Goal: Communication & Community: Answer question/provide support

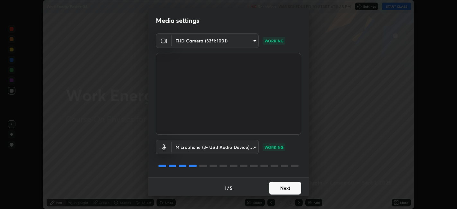
scroll to position [2, 0]
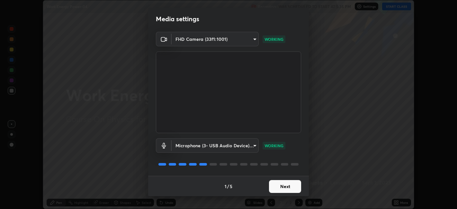
click at [283, 186] on button "Next" at bounding box center [285, 186] width 32 height 13
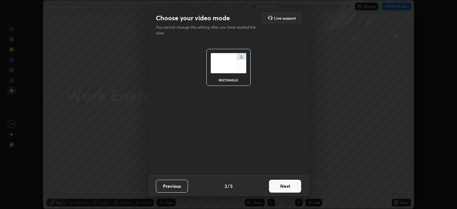
click at [284, 185] on button "Next" at bounding box center [285, 186] width 32 height 13
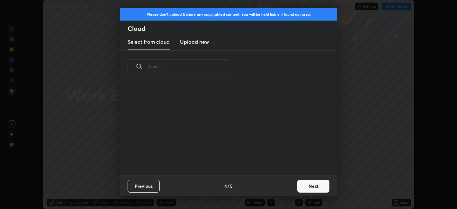
click at [290, 186] on div "Previous 4 / 5 Next" at bounding box center [228, 186] width 217 height 21
click at [309, 189] on button "Next" at bounding box center [313, 186] width 32 height 13
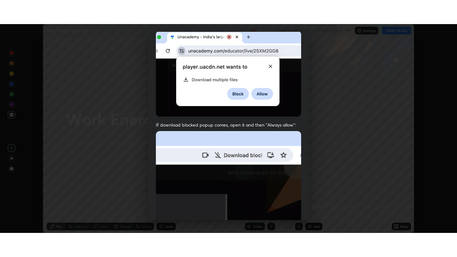
scroll to position [133, 0]
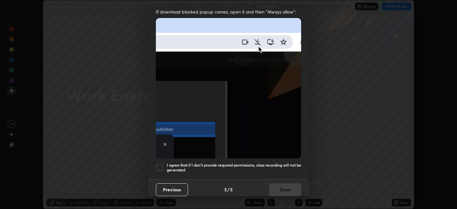
click at [162, 130] on img at bounding box center [228, 88] width 145 height 140
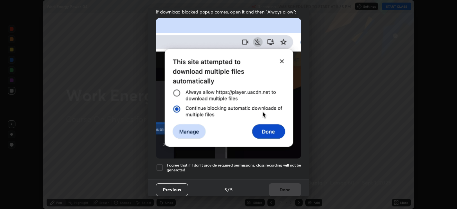
click at [163, 164] on div at bounding box center [160, 168] width 8 height 8
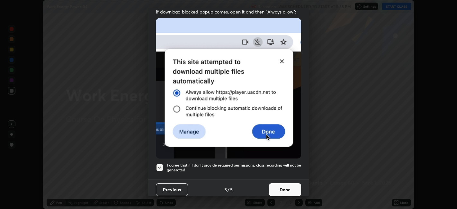
click at [278, 188] on button "Done" at bounding box center [285, 189] width 32 height 13
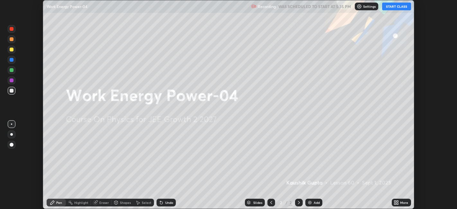
click at [395, 202] on icon at bounding box center [395, 202] width 2 height 2
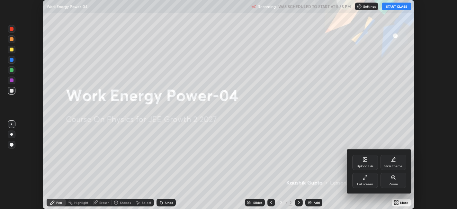
click at [360, 179] on div "Full screen" at bounding box center [365, 180] width 26 height 15
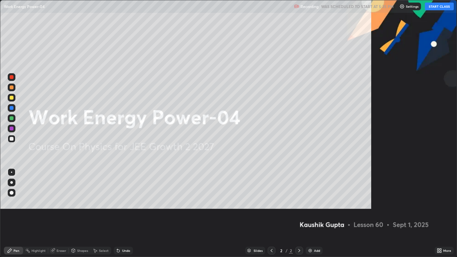
scroll to position [257, 457]
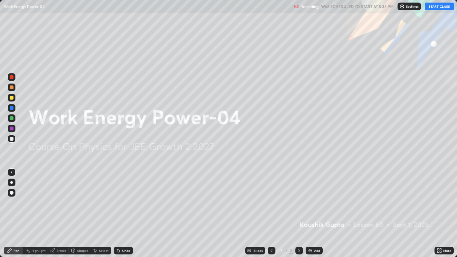
click at [437, 7] on button "START CLASS" at bounding box center [439, 7] width 29 height 8
click at [13, 77] on div at bounding box center [12, 77] width 4 height 4
click at [12, 119] on div at bounding box center [12, 118] width 4 height 4
click at [126, 209] on div "Undo" at bounding box center [126, 250] width 8 height 3
click at [127, 209] on div "Undo" at bounding box center [123, 251] width 19 height 8
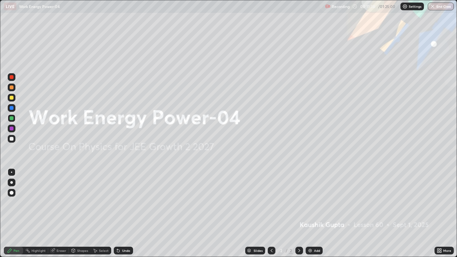
click at [128, 209] on div "Undo" at bounding box center [123, 251] width 19 height 8
click at [129, 209] on div "Undo" at bounding box center [126, 250] width 8 height 3
click at [121, 209] on div "Undo" at bounding box center [123, 251] width 19 height 8
click at [126, 209] on div "Undo" at bounding box center [123, 251] width 19 height 8
click at [11, 129] on div at bounding box center [12, 129] width 4 height 4
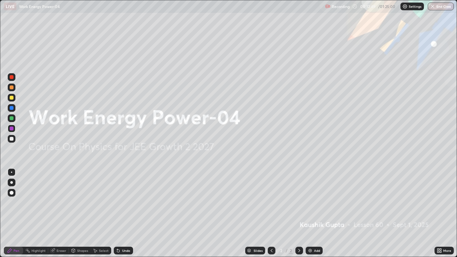
click at [125, 209] on div "Undo" at bounding box center [123, 251] width 19 height 8
click at [311, 209] on img at bounding box center [310, 250] width 5 height 5
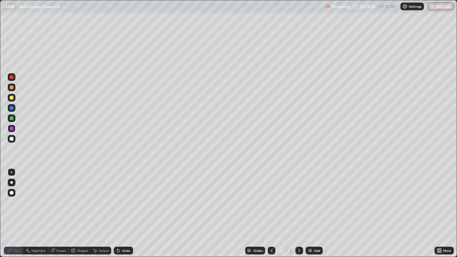
click at [12, 76] on div at bounding box center [12, 77] width 4 height 4
click at [76, 209] on div "Shapes" at bounding box center [80, 251] width 22 height 8
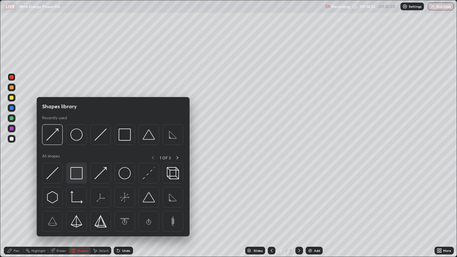
click at [78, 178] on img at bounding box center [76, 173] width 12 height 12
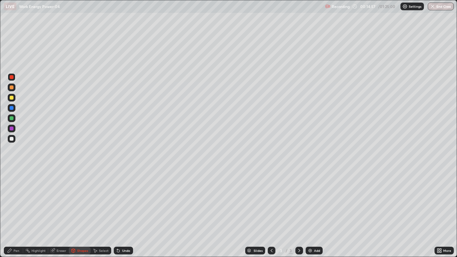
click at [76, 209] on div "Shapes" at bounding box center [80, 251] width 22 height 8
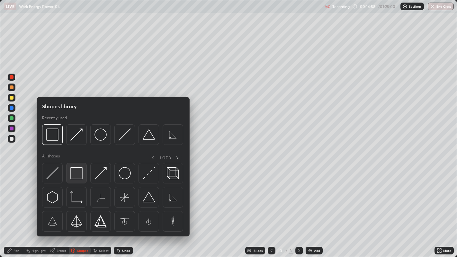
click at [74, 173] on img at bounding box center [76, 173] width 12 height 12
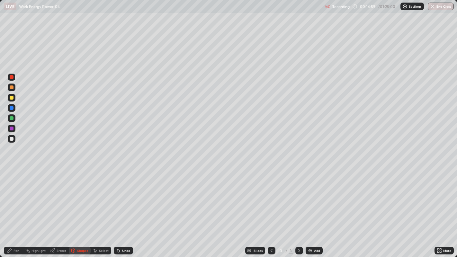
click at [15, 138] on div at bounding box center [12, 139] width 8 height 8
click at [14, 209] on div "Pen" at bounding box center [13, 251] width 19 height 8
click at [11, 87] on div at bounding box center [12, 88] width 4 height 4
click at [121, 209] on div "Undo" at bounding box center [123, 251] width 19 height 8
click at [10, 78] on div at bounding box center [12, 77] width 4 height 4
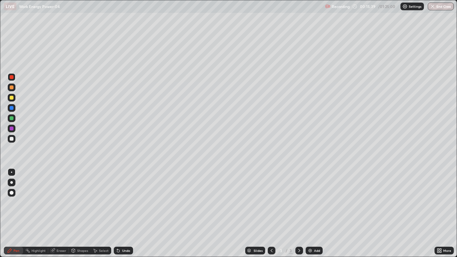
click at [12, 107] on div at bounding box center [12, 108] width 4 height 4
click at [124, 209] on div "Undo" at bounding box center [123, 251] width 19 height 8
click at [13, 128] on div at bounding box center [12, 129] width 4 height 4
click at [317, 209] on div "Add" at bounding box center [314, 251] width 17 height 8
click at [312, 209] on div "Add" at bounding box center [314, 251] width 17 height 8
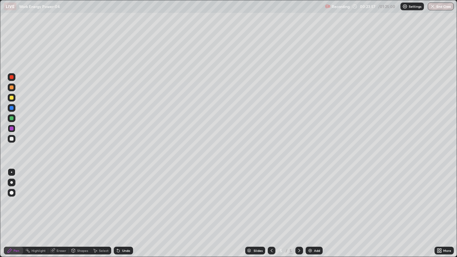
click at [78, 209] on div "Shapes" at bounding box center [82, 250] width 11 height 3
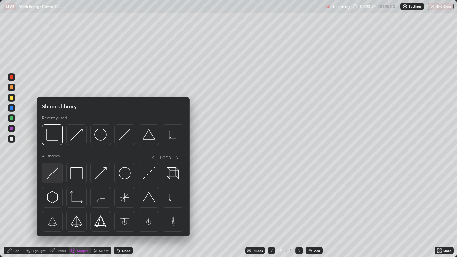
click at [52, 174] on img at bounding box center [52, 173] width 12 height 12
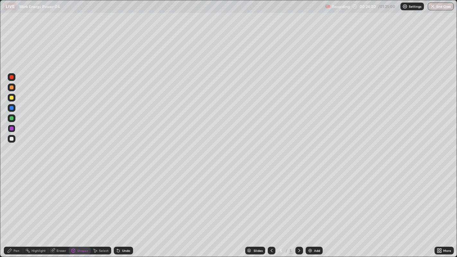
click at [97, 209] on div "Select" at bounding box center [101, 251] width 21 height 8
click at [80, 209] on div "Shapes" at bounding box center [82, 250] width 11 height 3
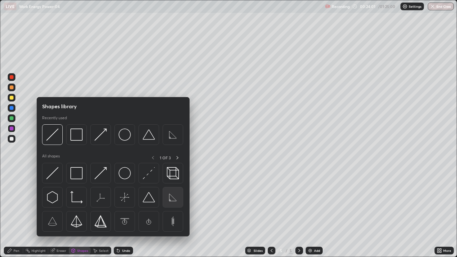
click at [170, 202] on img at bounding box center [173, 197] width 12 height 12
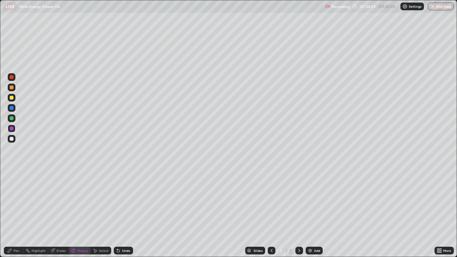
click at [15, 138] on div at bounding box center [12, 139] width 8 height 8
click at [122, 209] on div "Undo" at bounding box center [126, 250] width 8 height 3
click at [11, 117] on div at bounding box center [12, 118] width 4 height 4
click at [124, 209] on div "Undo" at bounding box center [126, 250] width 8 height 3
click at [14, 209] on div "Pen" at bounding box center [17, 250] width 6 height 3
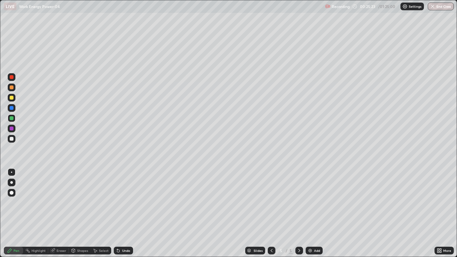
click at [14, 140] on div at bounding box center [12, 139] width 8 height 8
click at [11, 108] on div at bounding box center [12, 108] width 4 height 4
click at [61, 209] on div "Eraser" at bounding box center [62, 250] width 10 height 3
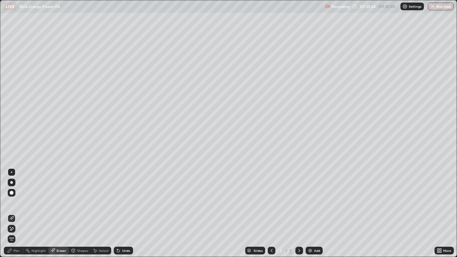
click at [10, 209] on icon at bounding box center [10, 251] width 4 height 4
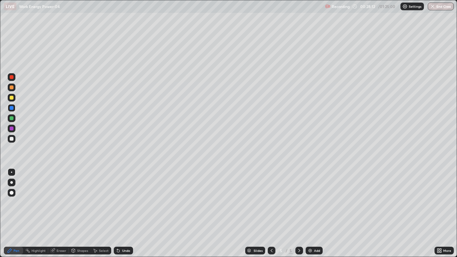
click at [315, 209] on div "Add" at bounding box center [317, 250] width 6 height 3
click at [81, 209] on div "Shapes" at bounding box center [82, 250] width 11 height 3
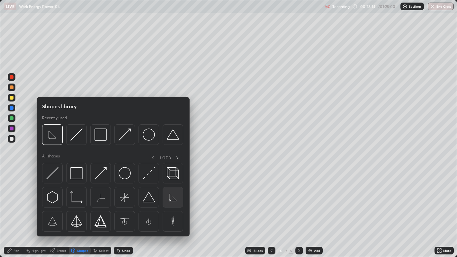
click at [172, 200] on img at bounding box center [173, 197] width 12 height 12
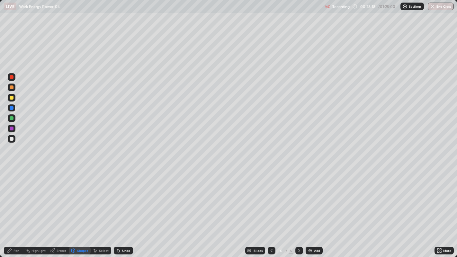
click at [97, 209] on icon at bounding box center [95, 250] width 5 height 5
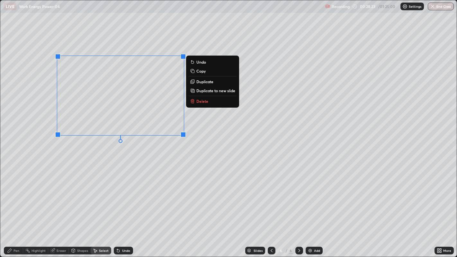
click at [67, 195] on div "0 ° Undo Copy Duplicate Duplicate to new slide Delete" at bounding box center [228, 128] width 457 height 257
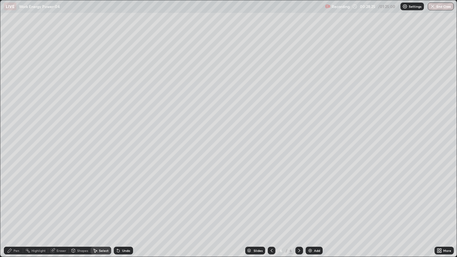
click at [77, 209] on div "Shapes" at bounding box center [82, 250] width 11 height 3
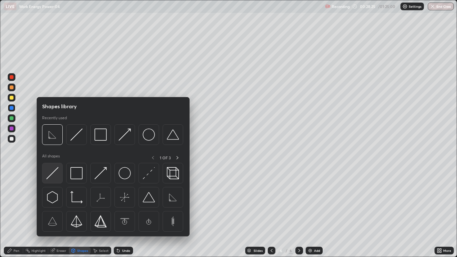
click at [51, 175] on img at bounding box center [52, 173] width 12 height 12
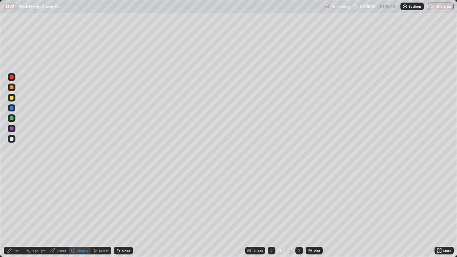
click at [10, 209] on icon at bounding box center [10, 251] width 4 height 4
click at [12, 119] on div at bounding box center [12, 118] width 4 height 4
click at [11, 99] on div at bounding box center [12, 98] width 4 height 4
click at [128, 209] on div "Undo" at bounding box center [126, 250] width 8 height 3
click at [129, 209] on div "Undo" at bounding box center [123, 251] width 19 height 8
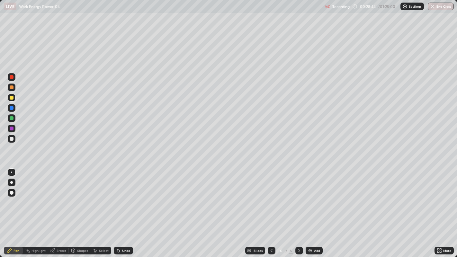
click at [126, 209] on div "Undo" at bounding box center [123, 251] width 19 height 8
click at [121, 209] on div "Undo" at bounding box center [123, 251] width 19 height 8
click at [14, 142] on div at bounding box center [12, 139] width 8 height 10
click at [12, 129] on div at bounding box center [12, 129] width 4 height 4
click at [124, 209] on div "Undo" at bounding box center [126, 250] width 8 height 3
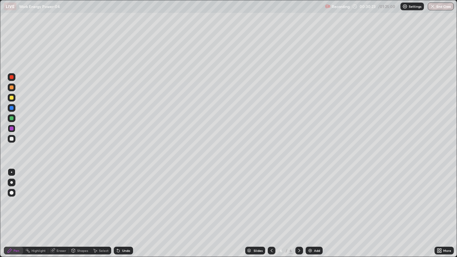
click at [121, 209] on div "Undo" at bounding box center [123, 251] width 19 height 8
click at [13, 107] on div at bounding box center [12, 108] width 4 height 4
click at [313, 209] on div "Add" at bounding box center [314, 251] width 17 height 8
click at [77, 209] on div "Shapes" at bounding box center [80, 251] width 22 height 8
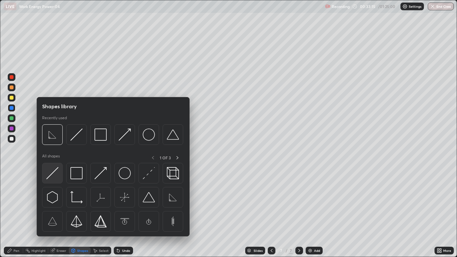
click at [55, 179] on img at bounding box center [52, 173] width 12 height 12
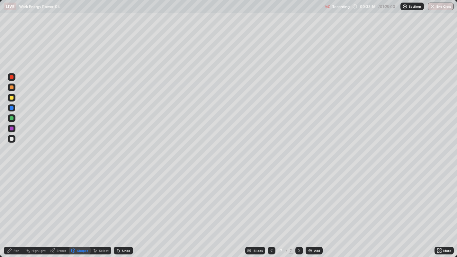
click at [11, 78] on div at bounding box center [12, 77] width 4 height 4
click at [81, 209] on div "Shapes" at bounding box center [82, 250] width 11 height 3
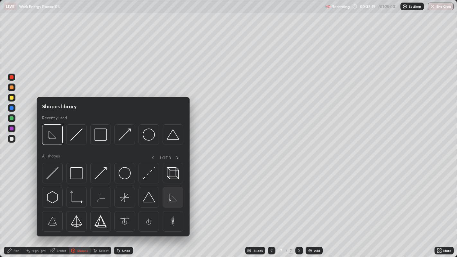
click at [169, 200] on img at bounding box center [173, 197] width 12 height 12
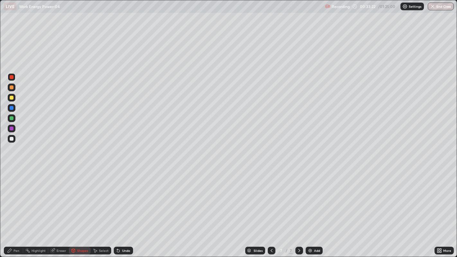
click at [101, 209] on div "Select" at bounding box center [104, 250] width 10 height 3
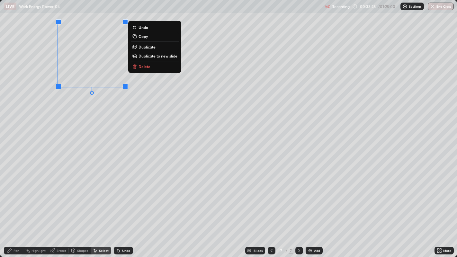
click at [71, 154] on div "0 ° Undo Copy Duplicate Duplicate to new slide Delete" at bounding box center [228, 128] width 457 height 257
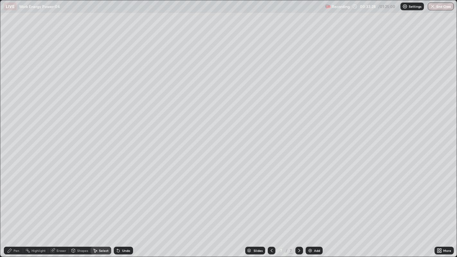
click at [12, 209] on div "Pen" at bounding box center [13, 251] width 19 height 8
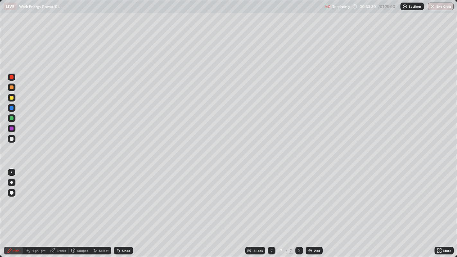
click at [13, 116] on div at bounding box center [12, 118] width 8 height 8
click at [11, 109] on div at bounding box center [12, 108] width 4 height 4
click at [12, 119] on div at bounding box center [12, 118] width 4 height 4
click at [13, 87] on div at bounding box center [12, 88] width 4 height 4
click at [59, 209] on div "Eraser" at bounding box center [62, 250] width 10 height 3
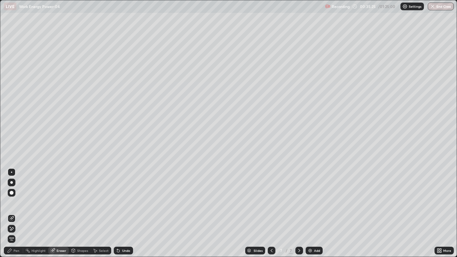
click at [16, 209] on div "Pen" at bounding box center [17, 250] width 6 height 3
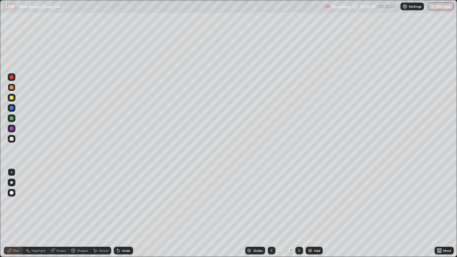
click at [55, 209] on div "Eraser" at bounding box center [58, 251] width 21 height 8
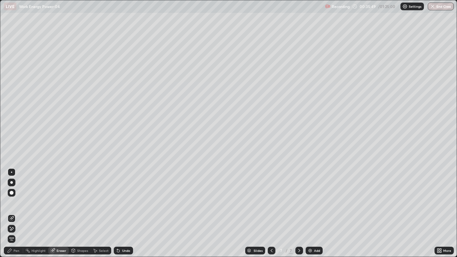
click at [8, 209] on icon at bounding box center [10, 251] width 4 height 4
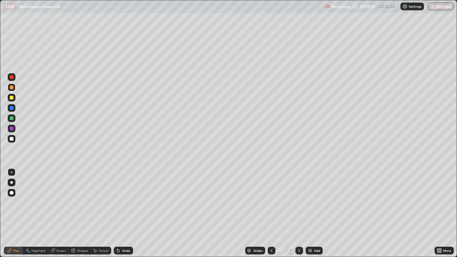
click at [123, 209] on div "Undo" at bounding box center [126, 250] width 8 height 3
click at [57, 209] on div "Eraser" at bounding box center [62, 250] width 10 height 3
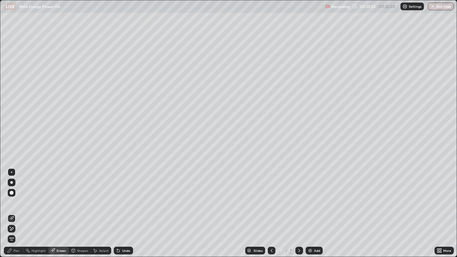
click at [11, 209] on icon at bounding box center [9, 250] width 5 height 5
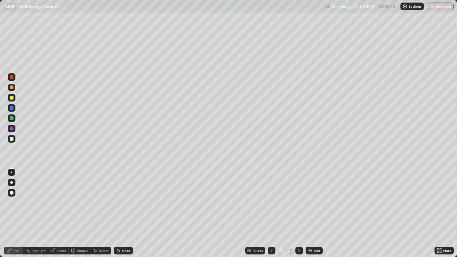
click at [57, 209] on div "Eraser" at bounding box center [62, 250] width 10 height 3
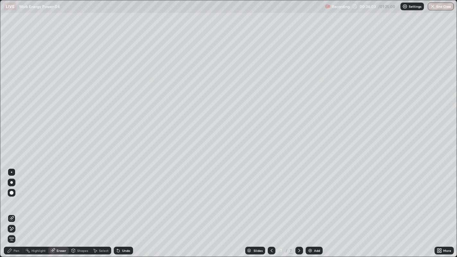
click at [10, 209] on icon at bounding box center [9, 250] width 5 height 5
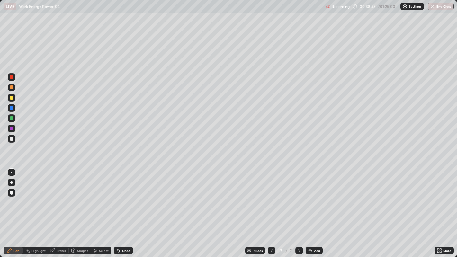
click at [314, 209] on div "Add" at bounding box center [317, 250] width 6 height 3
click at [11, 77] on div at bounding box center [12, 77] width 4 height 4
click at [11, 118] on div at bounding box center [12, 118] width 4 height 4
click at [14, 84] on div at bounding box center [12, 87] width 8 height 10
click at [122, 209] on div "Undo" at bounding box center [126, 250] width 8 height 3
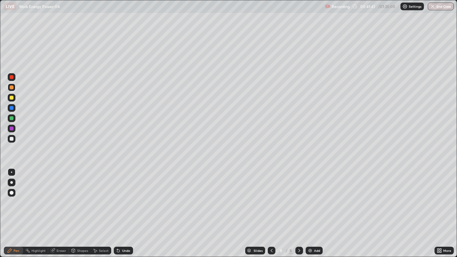
click at [15, 126] on div at bounding box center [12, 129] width 8 height 8
click at [308, 209] on img at bounding box center [310, 250] width 5 height 5
click at [12, 97] on div at bounding box center [12, 98] width 4 height 4
click at [12, 77] on div at bounding box center [12, 77] width 4 height 4
click at [124, 209] on div "Undo" at bounding box center [123, 251] width 19 height 8
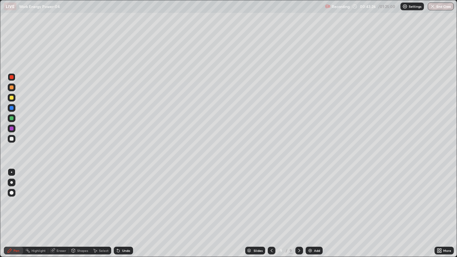
click at [127, 209] on div "Undo" at bounding box center [123, 251] width 19 height 8
click at [120, 209] on div "Undo" at bounding box center [123, 251] width 19 height 8
click at [126, 209] on div "Undo" at bounding box center [126, 250] width 8 height 3
click at [11, 98] on div at bounding box center [12, 98] width 4 height 4
click at [12, 118] on div at bounding box center [12, 118] width 4 height 4
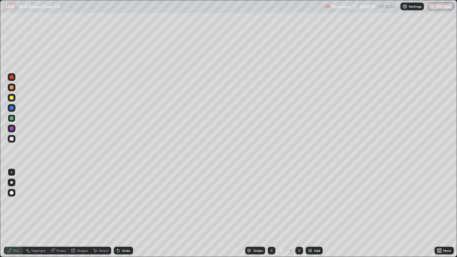
click at [13, 89] on div at bounding box center [12, 88] width 8 height 8
click at [62, 209] on div "Eraser" at bounding box center [62, 250] width 10 height 3
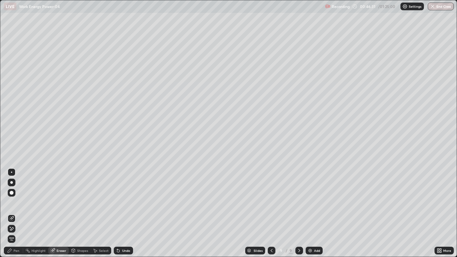
click at [14, 209] on div "Pen" at bounding box center [17, 250] width 6 height 3
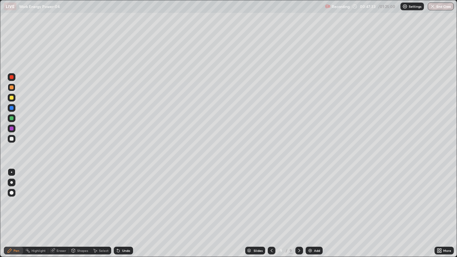
click at [311, 209] on img at bounding box center [310, 250] width 5 height 5
click at [14, 139] on div at bounding box center [12, 139] width 8 height 8
click at [12, 77] on div at bounding box center [12, 77] width 4 height 4
click at [10, 89] on div at bounding box center [12, 88] width 4 height 4
click at [12, 129] on div at bounding box center [12, 129] width 4 height 4
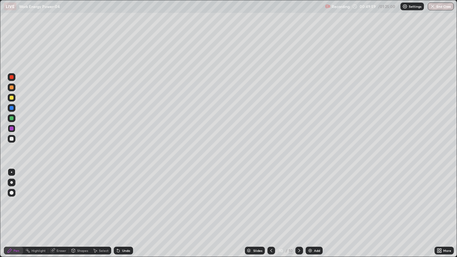
click at [312, 209] on img at bounding box center [310, 250] width 5 height 5
click at [14, 80] on div at bounding box center [12, 77] width 8 height 8
click at [81, 209] on div "Shapes" at bounding box center [80, 251] width 22 height 8
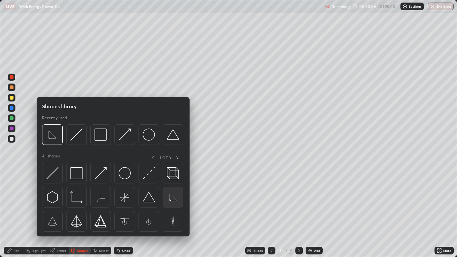
click at [169, 201] on img at bounding box center [173, 197] width 12 height 12
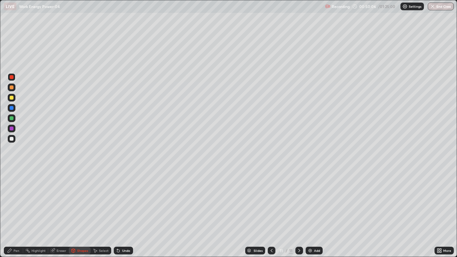
click at [139, 209] on div "Slides 11 / 11 Add" at bounding box center [284, 250] width 302 height 13
click at [121, 209] on div "Undo" at bounding box center [123, 251] width 19 height 8
click at [102, 209] on div "Select" at bounding box center [104, 250] width 10 height 3
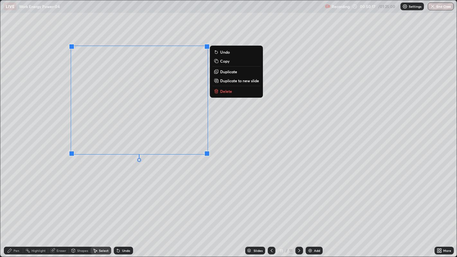
click at [82, 209] on div "Shapes" at bounding box center [82, 250] width 11 height 3
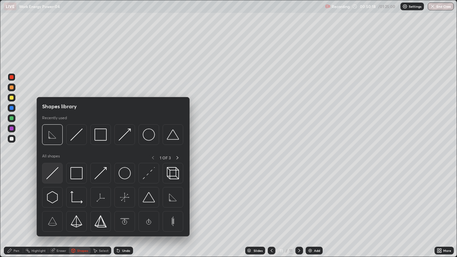
click at [58, 174] on img at bounding box center [52, 173] width 12 height 12
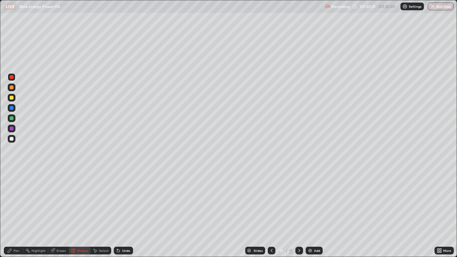
click at [14, 209] on div "Pen" at bounding box center [17, 250] width 6 height 3
click at [14, 137] on div at bounding box center [12, 139] width 8 height 8
click at [15, 129] on div at bounding box center [12, 129] width 8 height 8
click at [61, 209] on div "Eraser" at bounding box center [58, 251] width 21 height 8
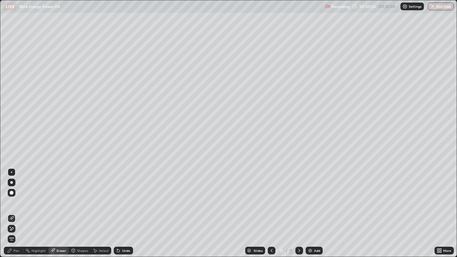
click at [19, 209] on div "Pen" at bounding box center [13, 251] width 19 height 8
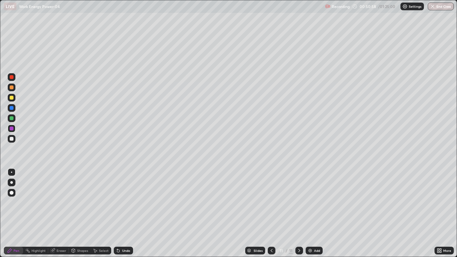
click at [79, 209] on div "Shapes" at bounding box center [82, 250] width 11 height 3
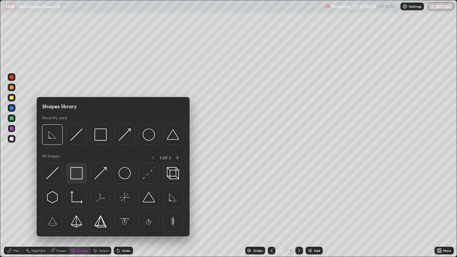
click at [75, 178] on img at bounding box center [76, 173] width 12 height 12
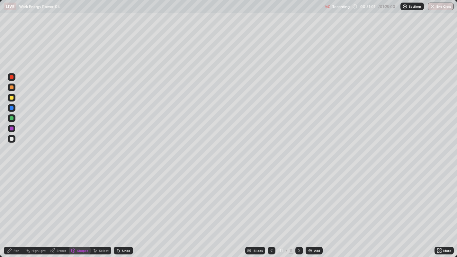
click at [14, 209] on div "Pen" at bounding box center [13, 251] width 19 height 8
click at [11, 98] on div at bounding box center [12, 98] width 4 height 4
click at [12, 129] on div at bounding box center [12, 129] width 4 height 4
click at [14, 80] on div at bounding box center [12, 77] width 8 height 10
click at [11, 118] on div at bounding box center [12, 118] width 4 height 4
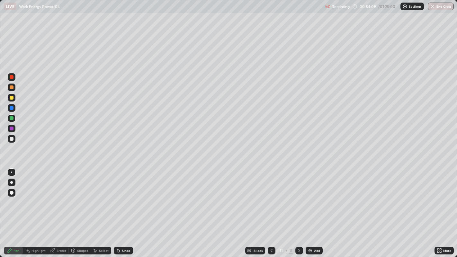
click at [15, 78] on div at bounding box center [12, 77] width 8 height 8
click at [15, 130] on div at bounding box center [12, 129] width 8 height 8
click at [319, 209] on div "Add" at bounding box center [314, 251] width 17 height 8
click at [15, 139] on div at bounding box center [12, 139] width 8 height 8
click at [11, 77] on div at bounding box center [12, 77] width 4 height 4
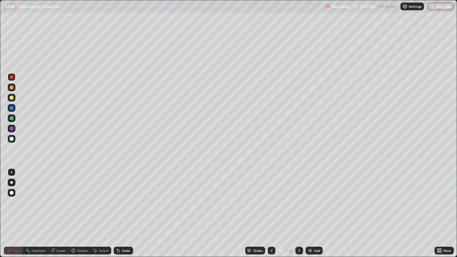
click at [12, 86] on div at bounding box center [12, 88] width 4 height 4
click at [54, 209] on icon at bounding box center [52, 250] width 5 height 5
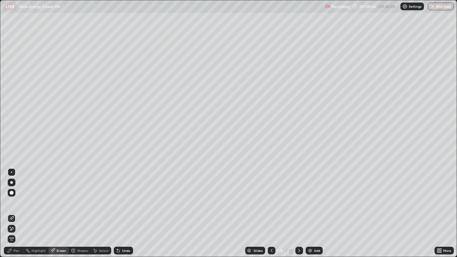
click at [14, 209] on div "Pen" at bounding box center [17, 250] width 6 height 3
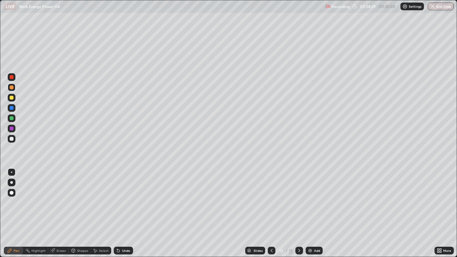
click at [12, 129] on div at bounding box center [12, 129] width 4 height 4
click at [10, 119] on div at bounding box center [12, 118] width 4 height 4
click at [120, 209] on icon at bounding box center [118, 250] width 5 height 5
click at [122, 209] on div "Undo" at bounding box center [126, 250] width 8 height 3
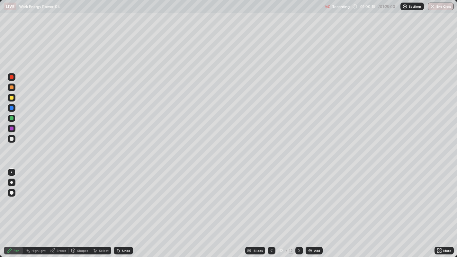
click at [124, 209] on div "Undo" at bounding box center [126, 250] width 8 height 3
click at [125, 209] on div "Undo" at bounding box center [126, 250] width 8 height 3
click at [313, 209] on div "Add" at bounding box center [314, 251] width 17 height 8
click at [11, 77] on div at bounding box center [12, 77] width 4 height 4
click at [11, 87] on div at bounding box center [12, 88] width 4 height 4
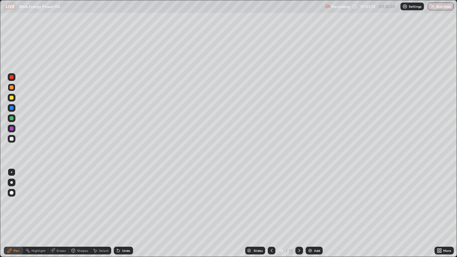
click at [11, 129] on div at bounding box center [12, 129] width 4 height 4
click at [11, 77] on div at bounding box center [12, 77] width 4 height 4
click at [13, 129] on div at bounding box center [12, 129] width 4 height 4
click at [117, 209] on icon at bounding box center [117, 249] width 1 height 1
click at [13, 107] on div at bounding box center [12, 108] width 4 height 4
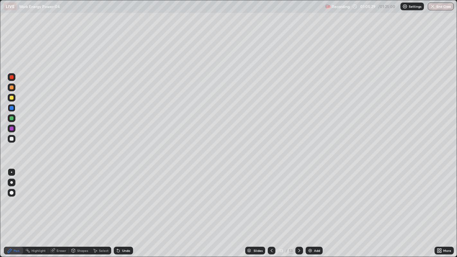
click at [12, 117] on div at bounding box center [12, 118] width 4 height 4
click at [60, 209] on div "Eraser" at bounding box center [62, 250] width 10 height 3
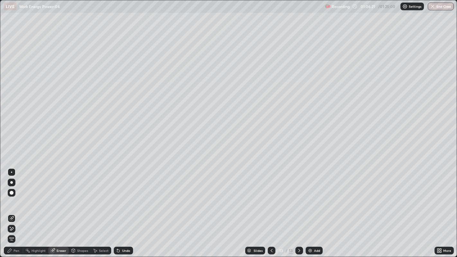
click at [19, 209] on div "Pen" at bounding box center [13, 251] width 19 height 8
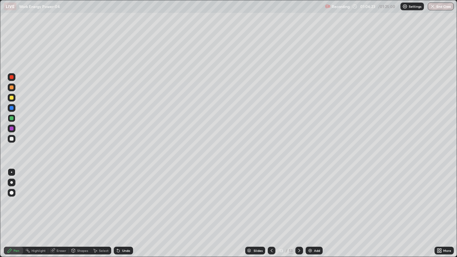
click at [12, 108] on div at bounding box center [12, 108] width 4 height 4
click at [132, 209] on div "Undo" at bounding box center [123, 251] width 19 height 8
click at [63, 209] on div "Eraser" at bounding box center [62, 250] width 10 height 3
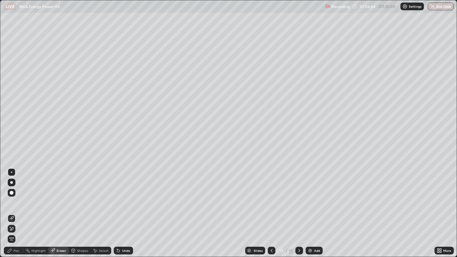
click at [13, 209] on div "Pen" at bounding box center [13, 251] width 19 height 8
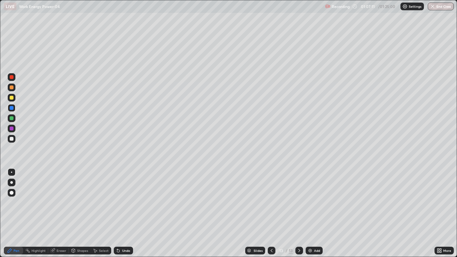
click at [13, 79] on div at bounding box center [12, 77] width 8 height 8
click at [124, 209] on div "Undo" at bounding box center [126, 250] width 8 height 3
click at [56, 209] on div "Eraser" at bounding box center [58, 251] width 21 height 8
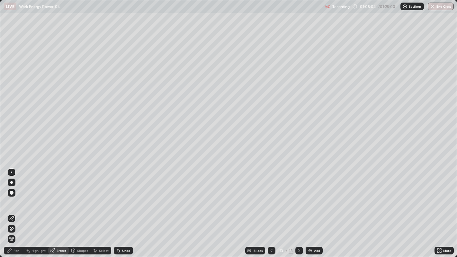
click at [13, 209] on div "Pen" at bounding box center [13, 251] width 19 height 8
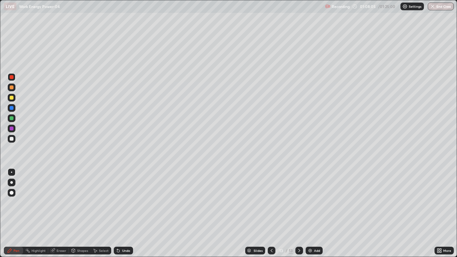
click at [12, 98] on div at bounding box center [12, 98] width 4 height 4
click at [11, 117] on div at bounding box center [12, 118] width 4 height 4
click at [61, 209] on div "Eraser" at bounding box center [62, 250] width 10 height 3
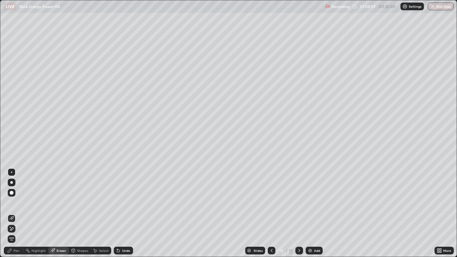
click at [14, 209] on div "Pen" at bounding box center [17, 250] width 6 height 3
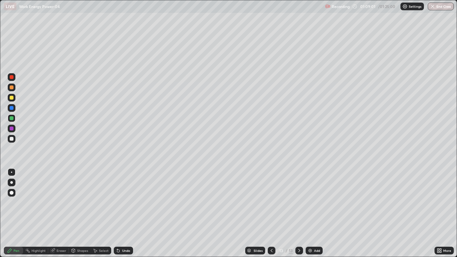
click at [12, 87] on div at bounding box center [12, 88] width 4 height 4
click at [122, 209] on div "Undo" at bounding box center [123, 251] width 19 height 8
click at [124, 209] on div "Undo" at bounding box center [126, 250] width 8 height 3
click at [15, 117] on div at bounding box center [12, 118] width 8 height 8
click at [57, 209] on div "Eraser" at bounding box center [62, 250] width 10 height 3
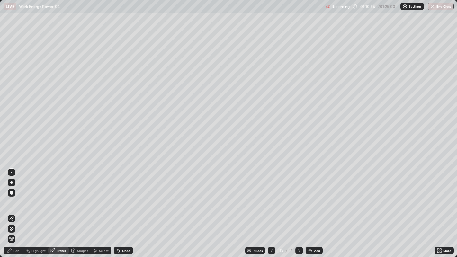
click at [15, 209] on div "Pen" at bounding box center [17, 250] width 6 height 3
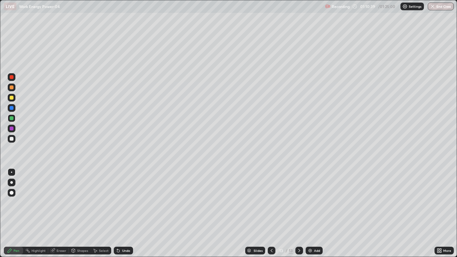
click at [130, 209] on div "Undo" at bounding box center [123, 251] width 19 height 8
click at [128, 209] on div "Undo" at bounding box center [123, 251] width 19 height 8
click at [13, 98] on div at bounding box center [12, 98] width 4 height 4
click at [315, 209] on div "Add" at bounding box center [317, 250] width 6 height 3
click at [123, 209] on div "Undo" at bounding box center [126, 250] width 8 height 3
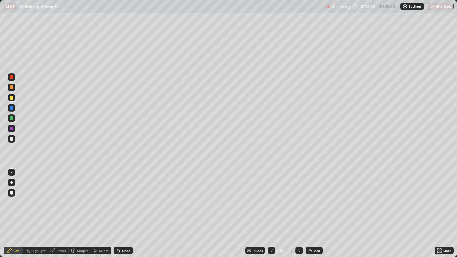
click at [12, 77] on div at bounding box center [12, 77] width 4 height 4
click at [12, 119] on div at bounding box center [12, 118] width 4 height 4
click at [13, 107] on div at bounding box center [12, 108] width 8 height 8
click at [314, 209] on div "Add" at bounding box center [317, 250] width 6 height 3
click at [15, 137] on div at bounding box center [11, 139] width 10 height 10
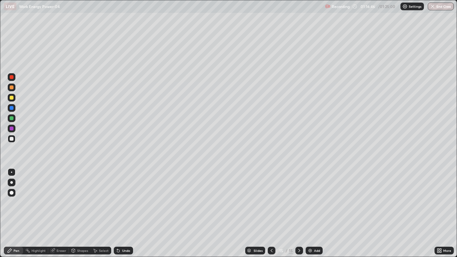
click at [11, 77] on div at bounding box center [12, 77] width 4 height 4
click at [12, 139] on div at bounding box center [12, 139] width 4 height 4
click at [11, 118] on div at bounding box center [12, 118] width 4 height 4
click at [316, 209] on div "Add" at bounding box center [317, 250] width 6 height 3
click at [131, 209] on div "Undo" at bounding box center [123, 251] width 19 height 8
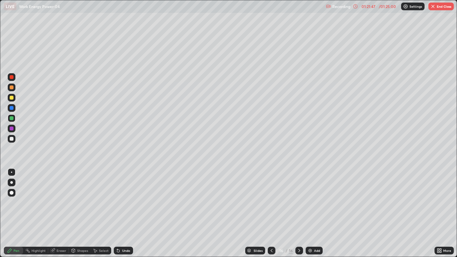
click at [13, 128] on div at bounding box center [12, 129] width 4 height 4
click at [439, 8] on button "End Class" at bounding box center [441, 7] width 25 height 8
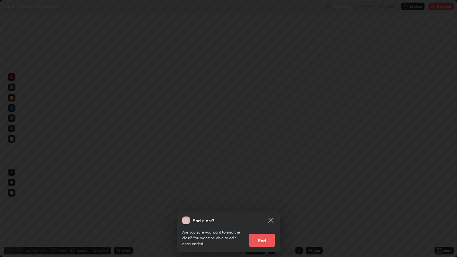
click at [259, 209] on button "End" at bounding box center [262, 240] width 26 height 13
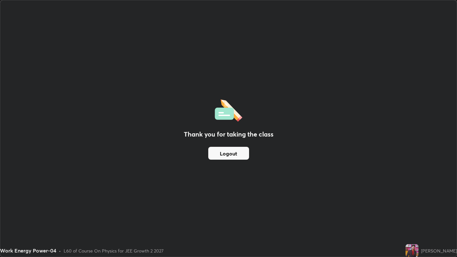
click at [257, 209] on div "Thank you for taking the class Logout" at bounding box center [228, 128] width 456 height 257
click at [232, 159] on button "Logout" at bounding box center [228, 153] width 41 height 13
click at [231, 155] on button "Logout" at bounding box center [228, 153] width 41 height 13
click at [219, 155] on button "Logout" at bounding box center [228, 153] width 41 height 13
